Goal: Task Accomplishment & Management: Manage account settings

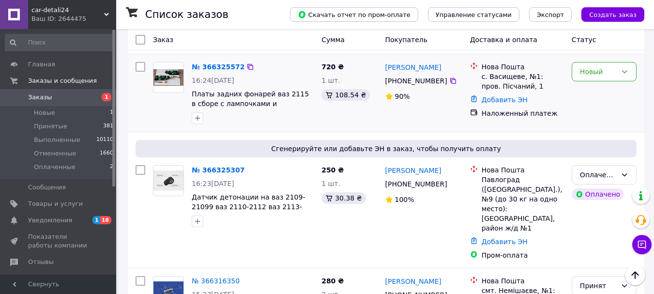
scroll to position [290, 0]
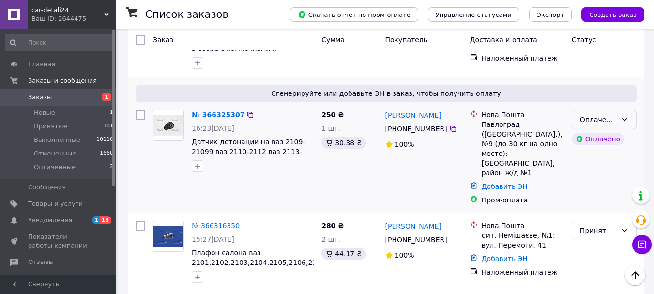
click at [627, 124] on div "Оплаченный" at bounding box center [604, 119] width 65 height 19
click at [621, 141] on li "Принят" at bounding box center [604, 140] width 64 height 17
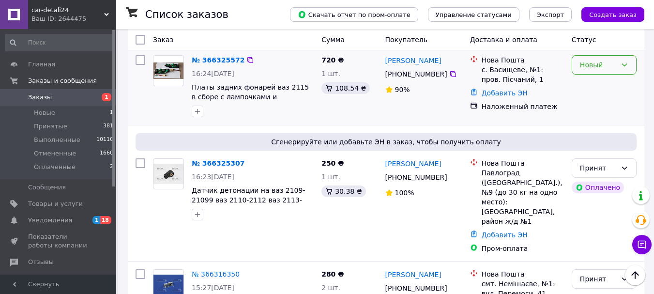
click at [628, 66] on icon at bounding box center [624, 65] width 8 height 8
click at [624, 83] on li "Принят" at bounding box center [604, 85] width 64 height 17
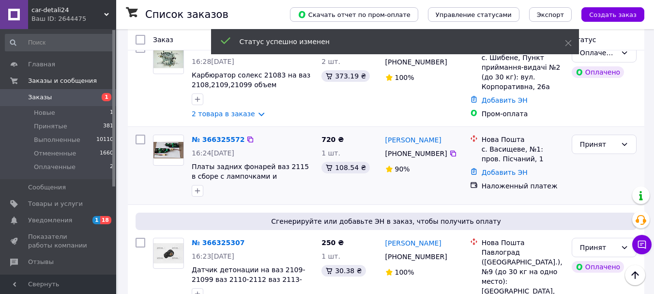
scroll to position [145, 0]
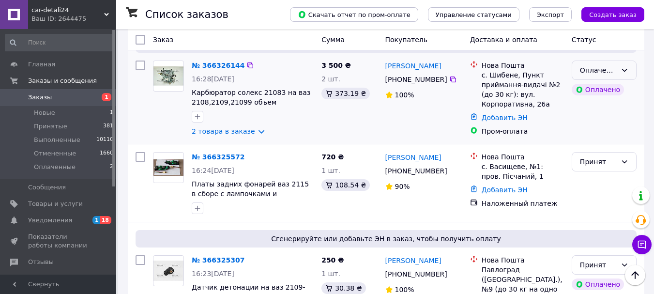
click at [627, 70] on icon at bounding box center [624, 70] width 8 height 8
click at [620, 93] on li "Принят" at bounding box center [604, 91] width 64 height 17
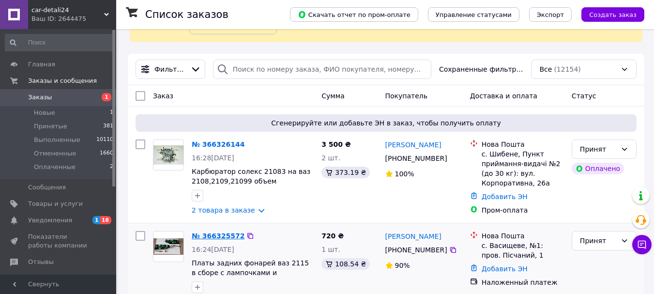
scroll to position [97, 0]
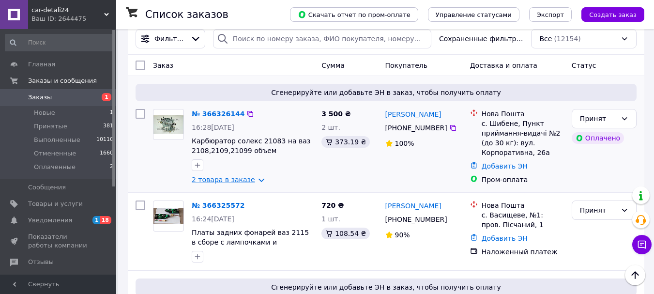
click at [221, 181] on link "2 товара в заказе" at bounding box center [223, 180] width 63 height 8
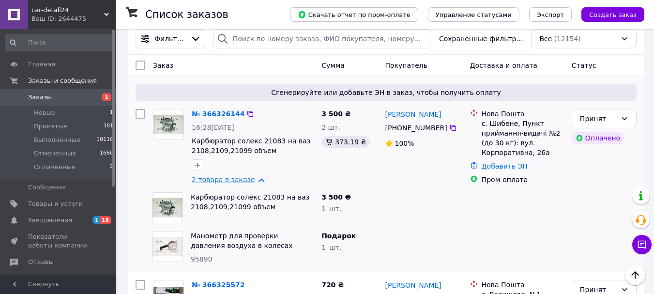
click at [221, 181] on link "2 товара в заказе" at bounding box center [223, 180] width 63 height 8
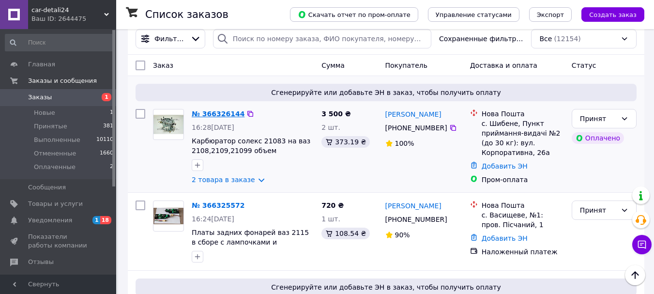
click at [223, 115] on link "№ 366326144" at bounding box center [218, 114] width 53 height 8
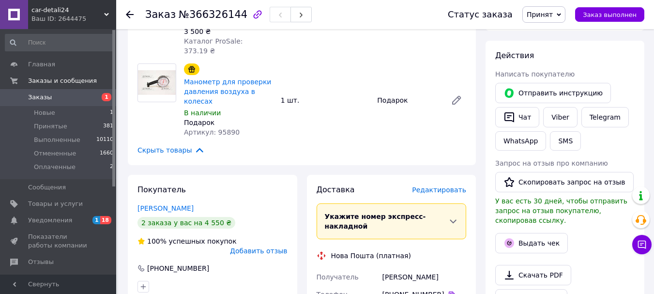
scroll to position [194, 0]
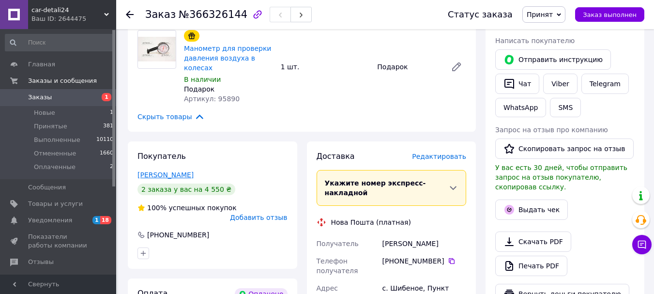
click at [193, 171] on link "Кравченко Геннадий" at bounding box center [165, 175] width 56 height 8
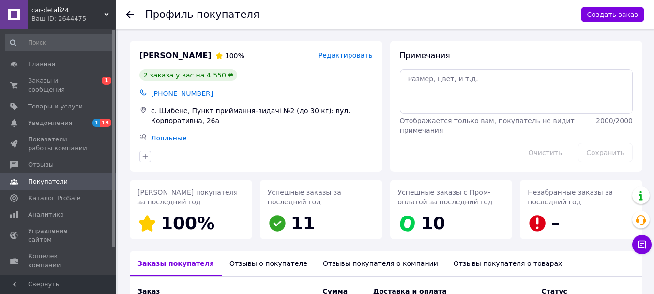
click at [127, 12] on icon at bounding box center [130, 15] width 8 height 8
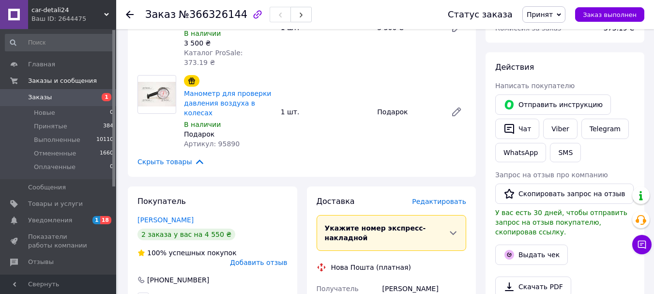
scroll to position [52, 0]
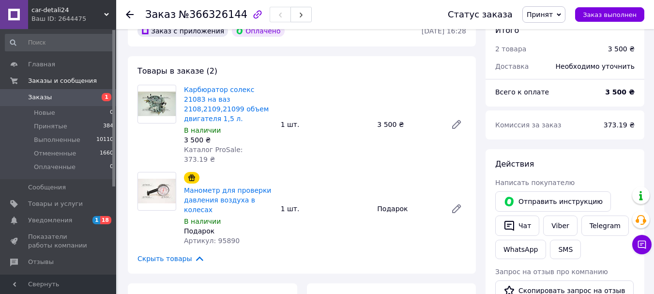
click at [226, 90] on link "Карбюратор солекс 21083 на ваз 2108,2109,21099 объем двигателя 1,5 л." at bounding box center [226, 104] width 85 height 37
click at [222, 237] on span "Артикул: 95890" at bounding box center [212, 241] width 56 height 8
copy span "95890"
click at [130, 11] on icon at bounding box center [130, 15] width 8 height 8
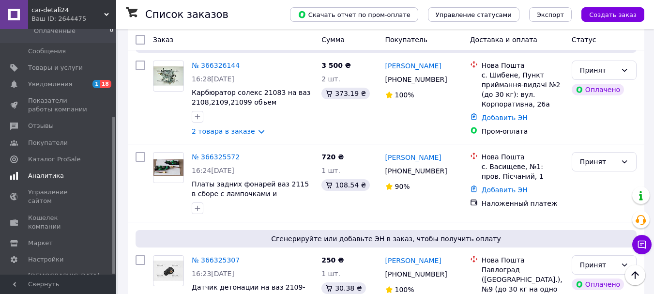
scroll to position [137, 0]
click at [61, 155] on span "Каталог ProSale" at bounding box center [54, 158] width 52 height 9
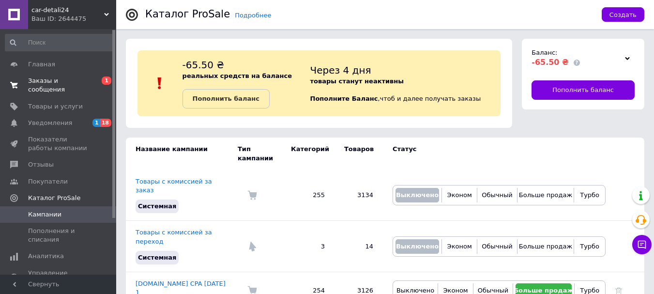
click at [54, 76] on link "Заказы и сообщения 0 1" at bounding box center [59, 85] width 119 height 25
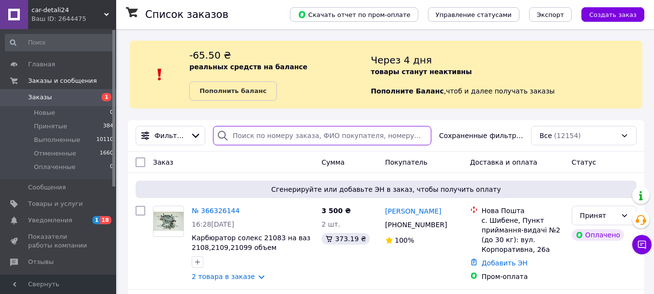
click at [246, 136] on input "search" at bounding box center [322, 135] width 218 height 19
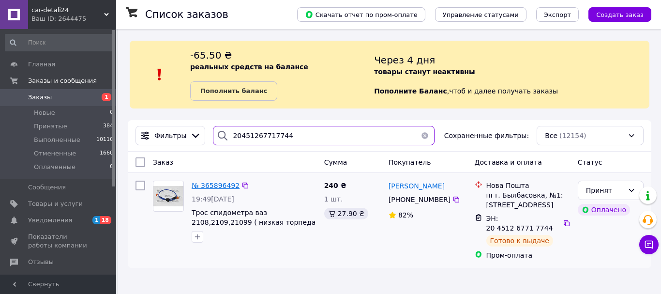
type input "20451267717744"
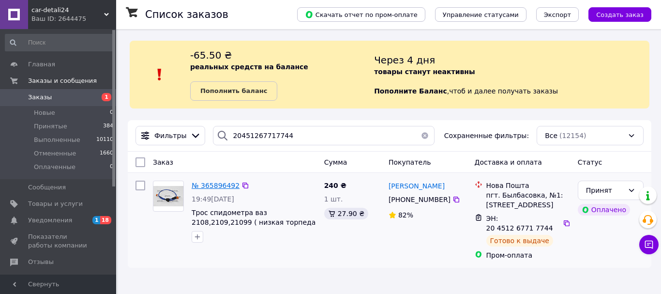
click at [217, 187] on span "№ 365896492" at bounding box center [216, 185] width 48 height 8
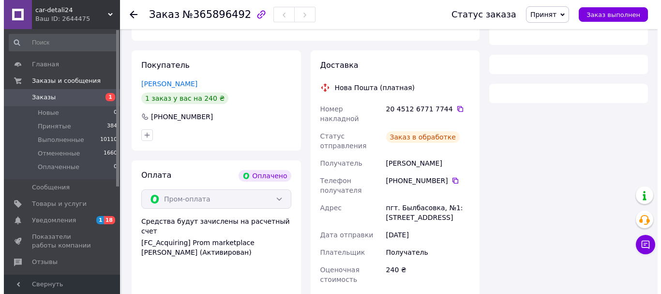
scroll to position [177, 0]
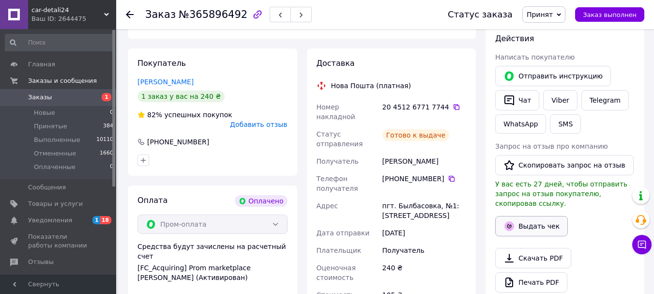
click at [538, 216] on button "Выдать чек" at bounding box center [531, 226] width 73 height 20
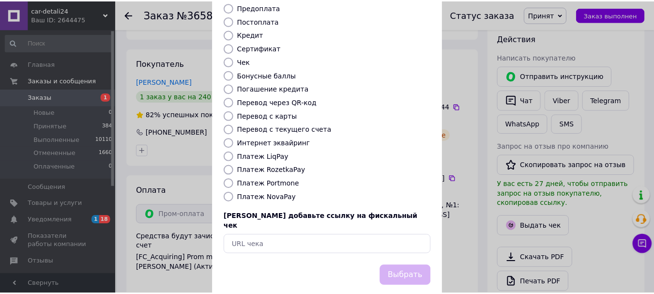
scroll to position [122, 0]
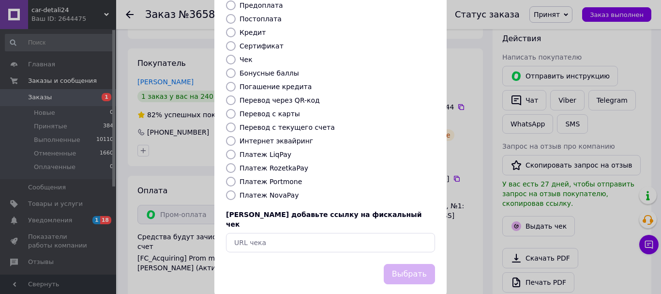
drag, startPoint x: 229, startPoint y: 156, endPoint x: 398, endPoint y: 264, distance: 200.4
click at [230, 163] on input "Платеж RozetkaPay" at bounding box center [231, 168] width 10 height 10
radio input "true"
click at [405, 264] on button "Выбрать" at bounding box center [409, 274] width 51 height 21
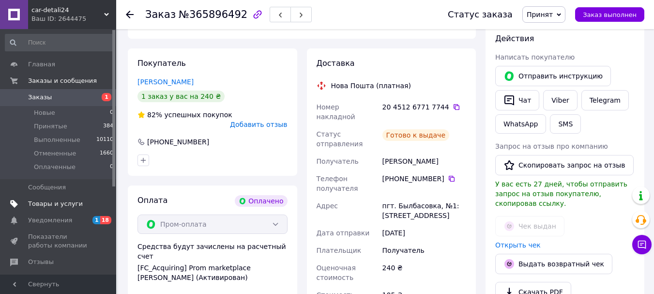
click at [50, 208] on span "Товары и услуги" at bounding box center [55, 203] width 55 height 9
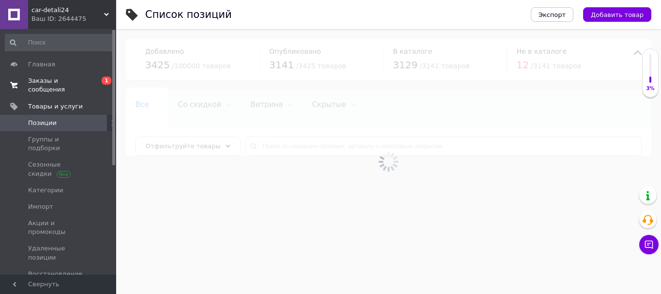
click at [48, 76] on link "Заказы и сообщения 0 1" at bounding box center [59, 85] width 119 height 25
